Goal: Book appointment/travel/reservation

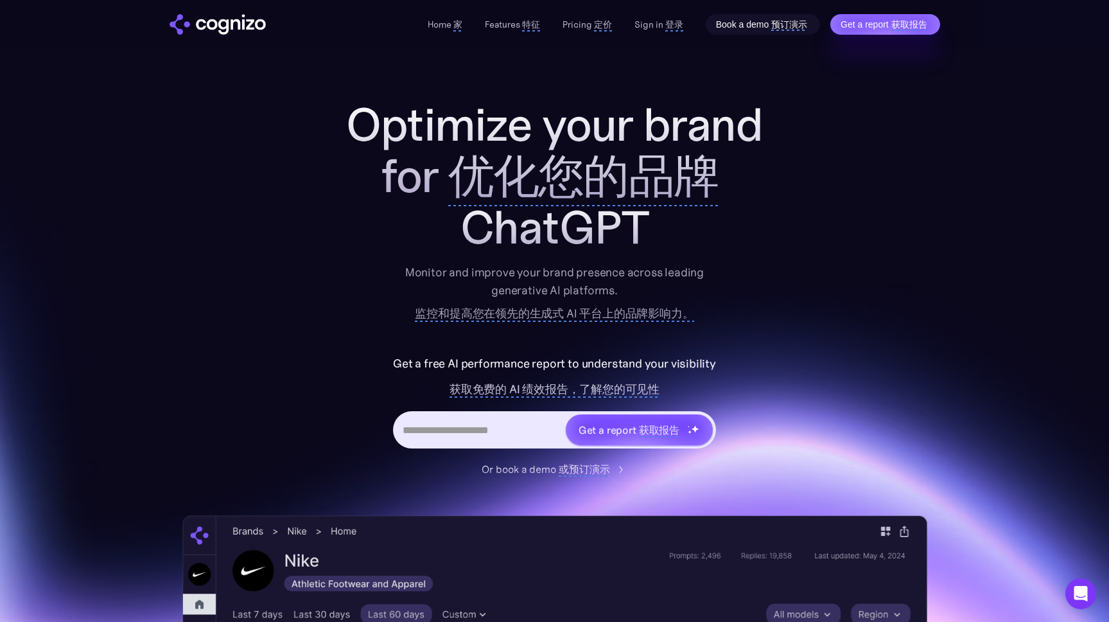
click at [760, 17] on link "Book a demo 预订演示" at bounding box center [763, 24] width 114 height 21
